Goal: Task Accomplishment & Management: Complete application form

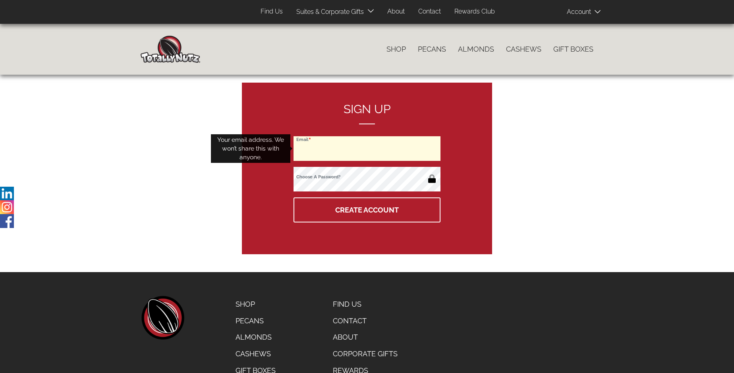
click at [367, 148] on input "Email" at bounding box center [366, 148] width 147 height 25
type input "[EMAIL_ADDRESS][DOMAIN_NAME]"
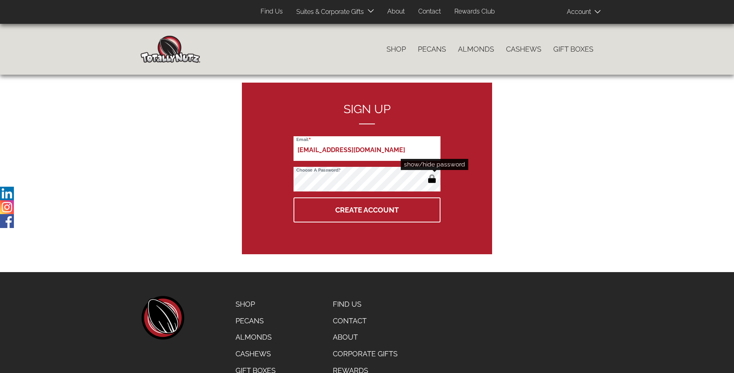
click at [432, 179] on button "button" at bounding box center [431, 179] width 13 height 13
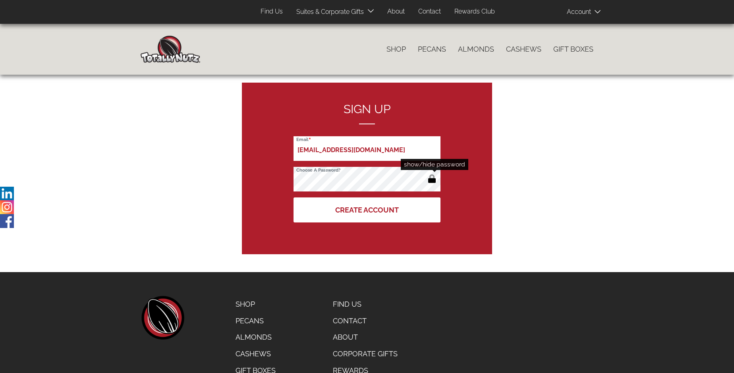
click at [367, 210] on button "Create Account" at bounding box center [366, 209] width 147 height 25
